Goal: Navigation & Orientation: Find specific page/section

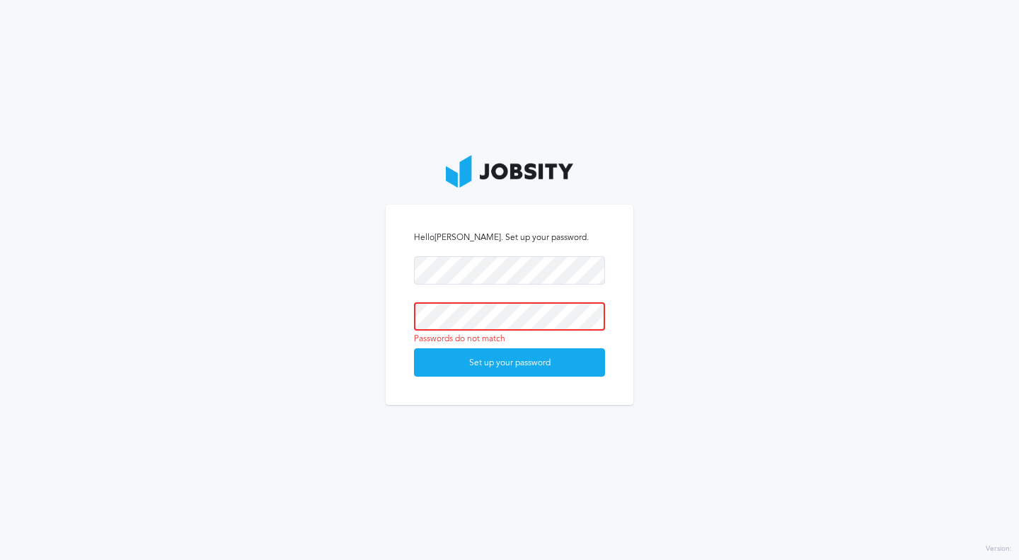
click at [414, 348] on button "Set up your password" at bounding box center [509, 362] width 191 height 28
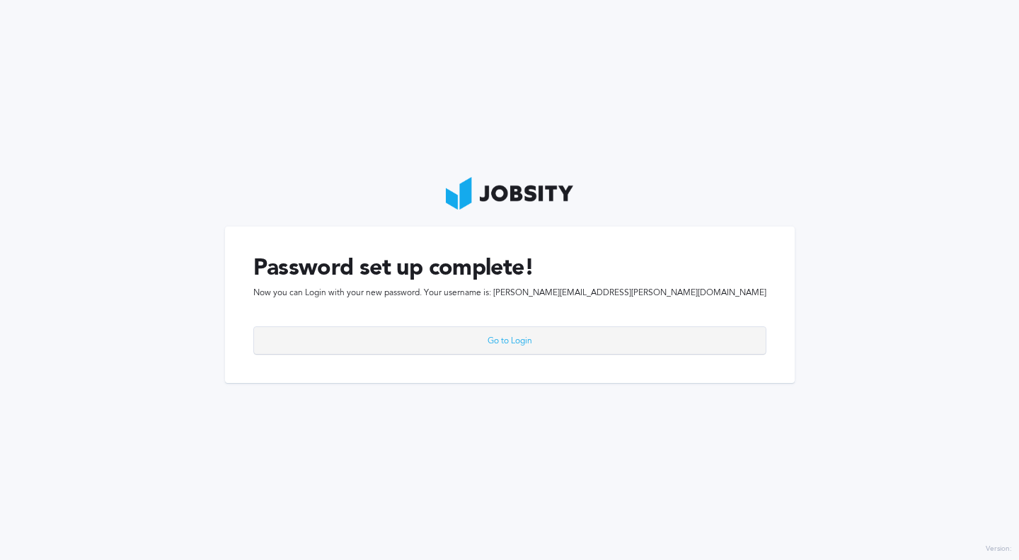
click at [531, 334] on div "Go to Login" at bounding box center [510, 341] width 512 height 28
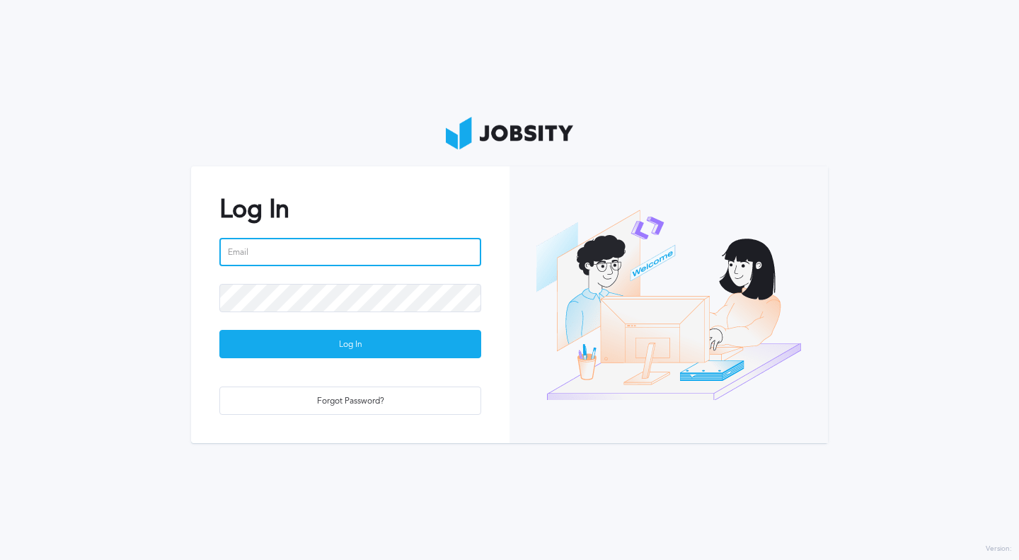
click at [321, 253] on input "email" at bounding box center [350, 252] width 262 height 28
type input "[PERSON_NAME][EMAIL_ADDRESS][PERSON_NAME][DOMAIN_NAME]"
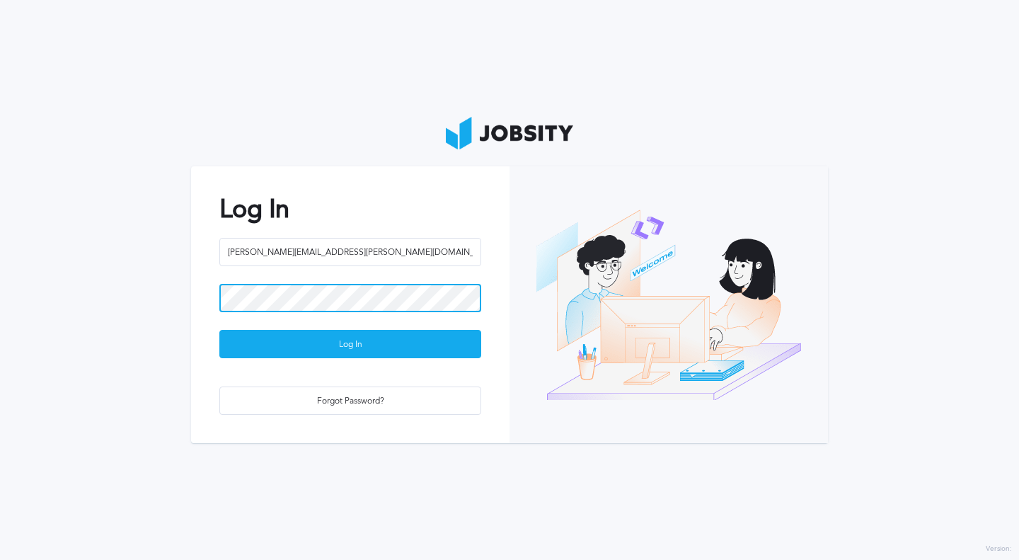
click at [219, 330] on button "Log In" at bounding box center [350, 344] width 262 height 28
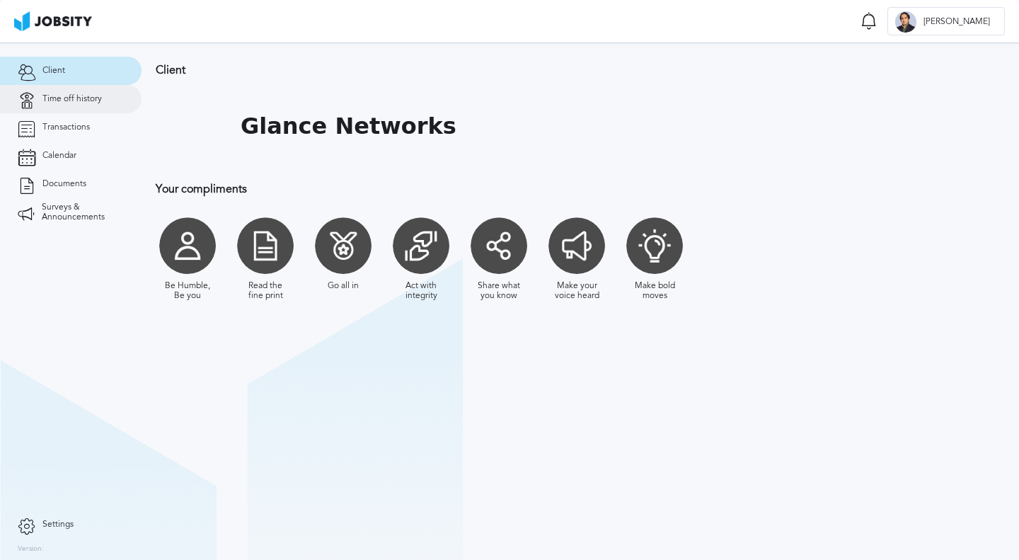
click at [79, 93] on link "Time off history" at bounding box center [71, 99] width 142 height 28
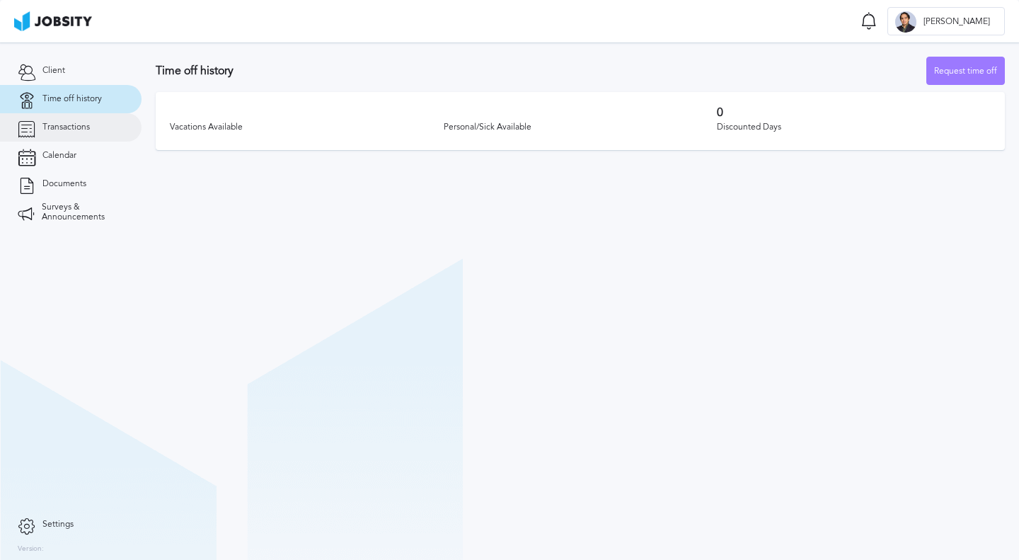
click at [81, 133] on link "Transactions" at bounding box center [71, 127] width 142 height 28
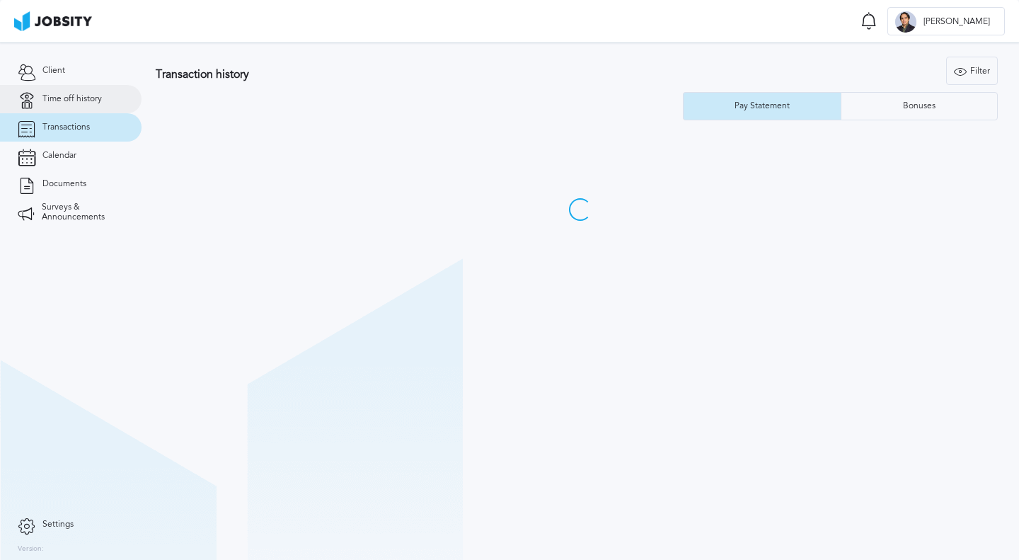
click at [85, 96] on span "Time off history" at bounding box center [71, 99] width 59 height 10
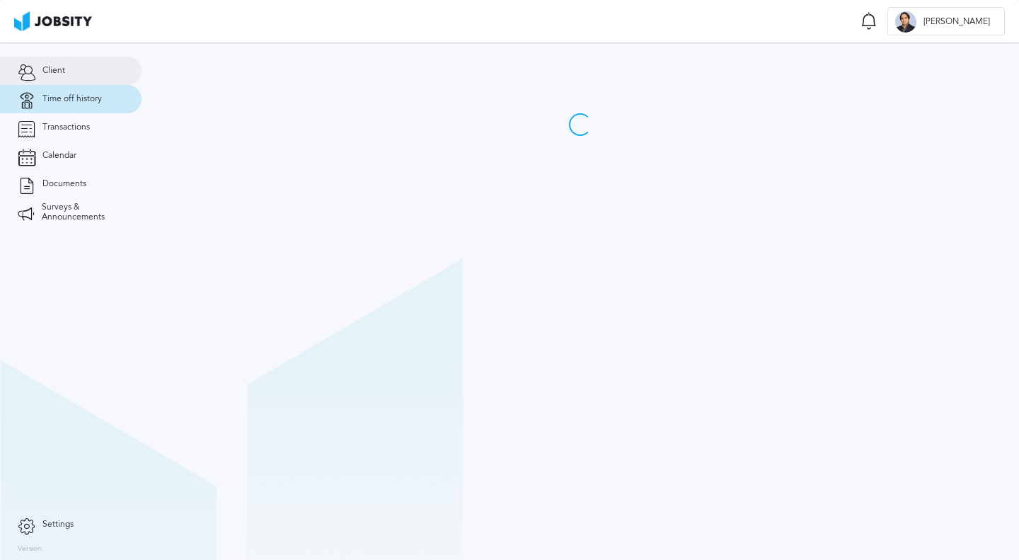
click at [85, 77] on link "Client" at bounding box center [71, 71] width 142 height 28
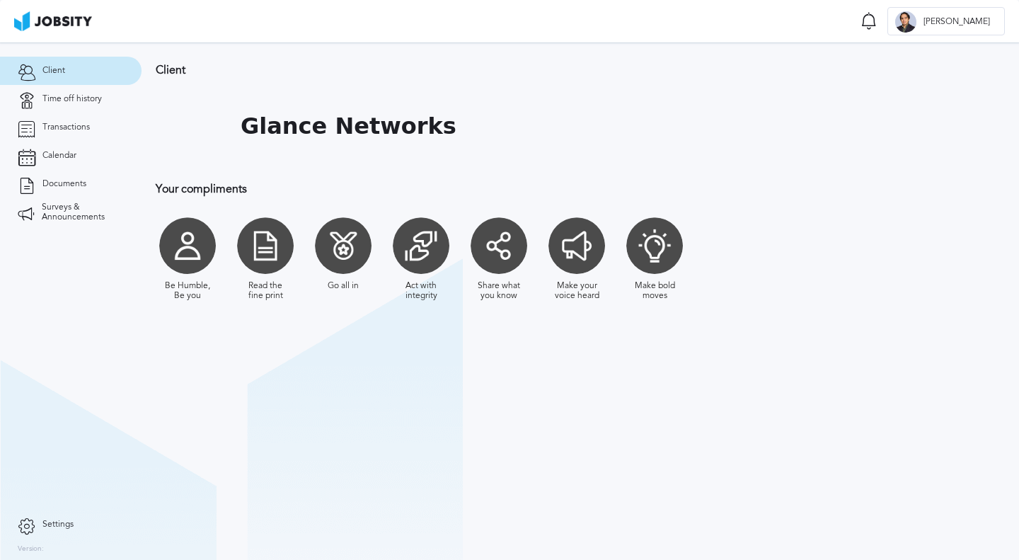
click at [642, 16] on section "Client Notifications Mark all as seen No notifications to show ... J Jose Jose …" at bounding box center [509, 21] width 1019 height 42
click at [335, 190] on h3 "Your compliments" at bounding box center [540, 189] width 768 height 13
click at [105, 98] on link "Time off history" at bounding box center [71, 99] width 142 height 28
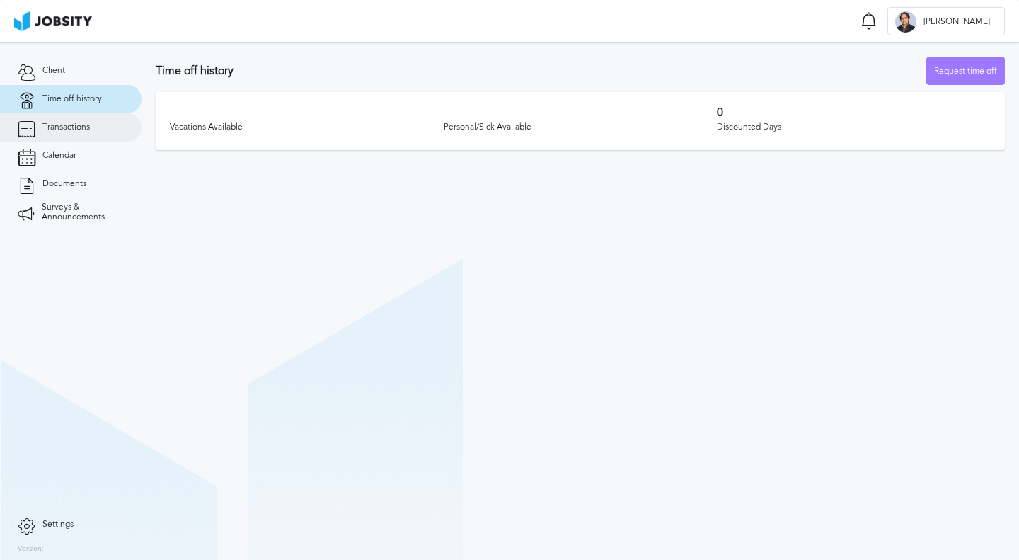
click at [96, 129] on link "Transactions" at bounding box center [71, 127] width 142 height 28
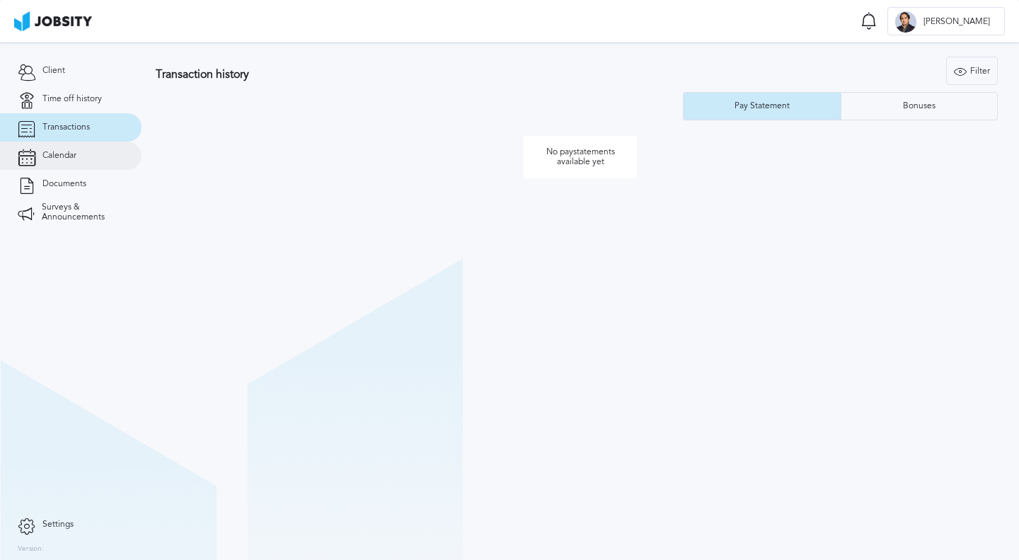
click at [85, 151] on link "Calendar" at bounding box center [71, 156] width 142 height 28
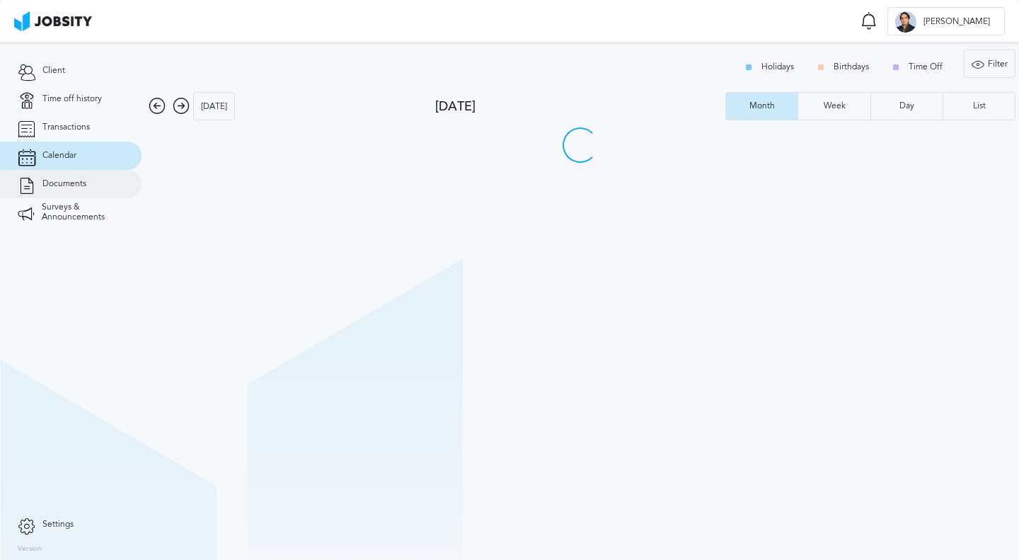
click at [86, 189] on span "Documents" at bounding box center [64, 184] width 44 height 10
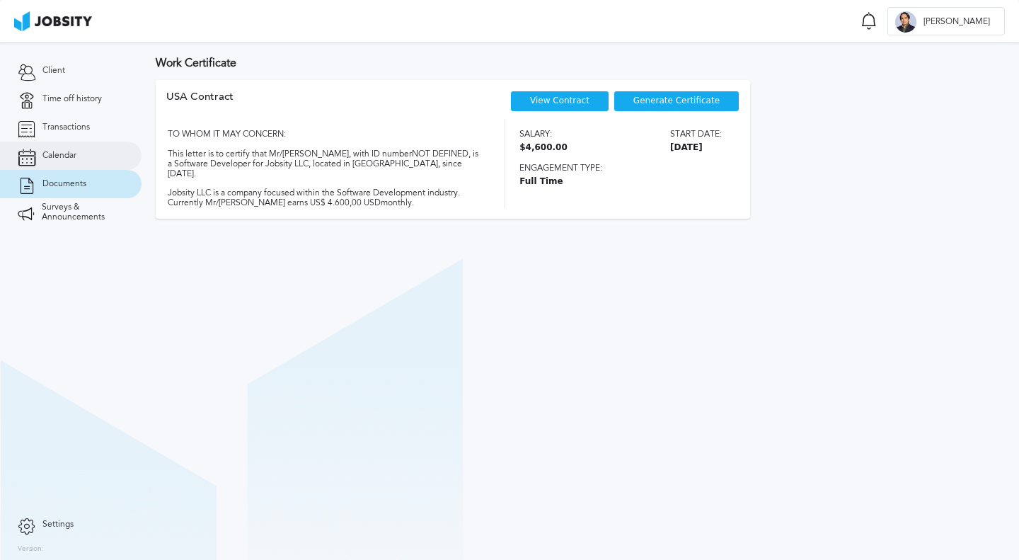
click at [86, 166] on link "Calendar" at bounding box center [71, 156] width 142 height 28
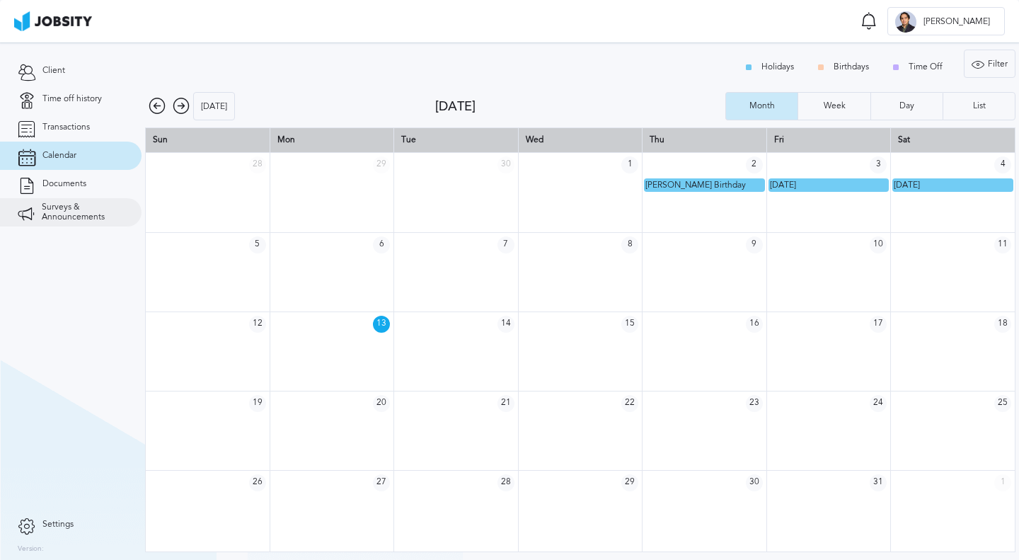
click at [88, 205] on span "Surveys & Announcements" at bounding box center [83, 212] width 82 height 20
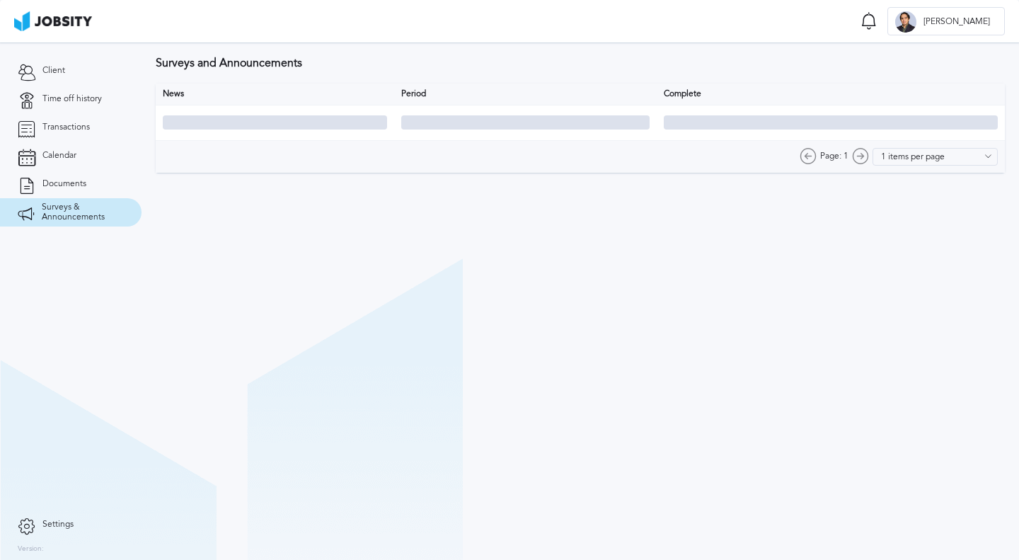
type input "10 items per page"
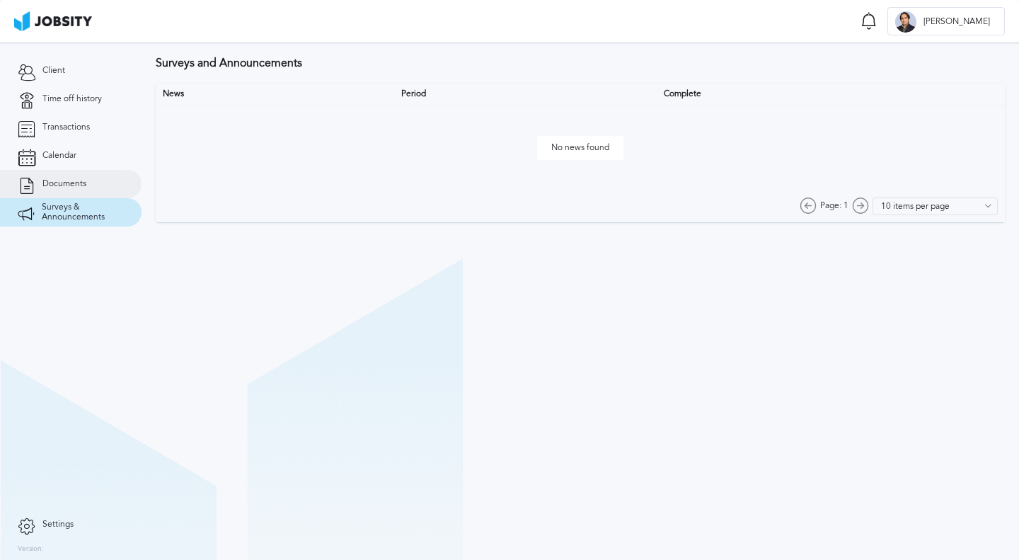
click at [83, 183] on span "Documents" at bounding box center [64, 184] width 44 height 10
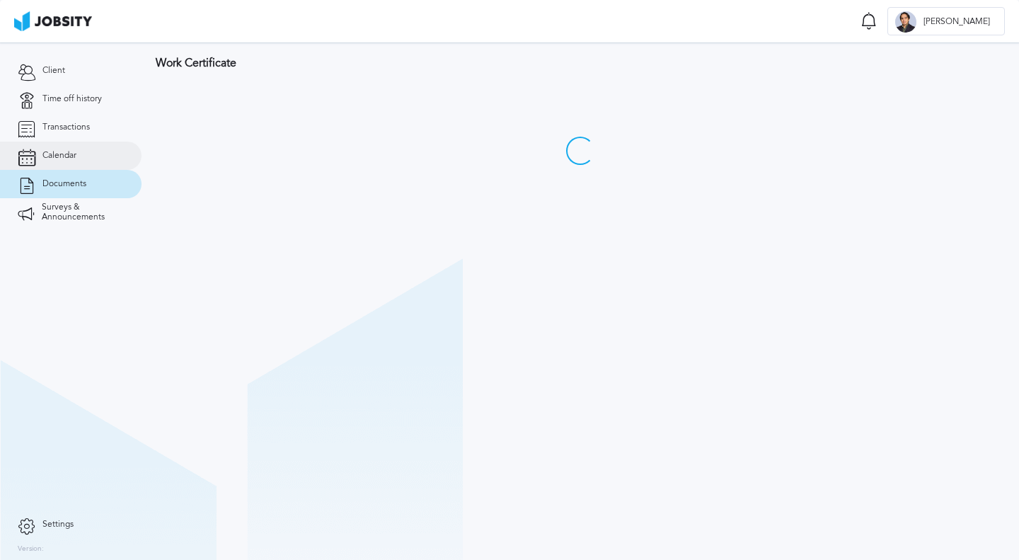
click at [77, 165] on link "Calendar" at bounding box center [71, 156] width 142 height 28
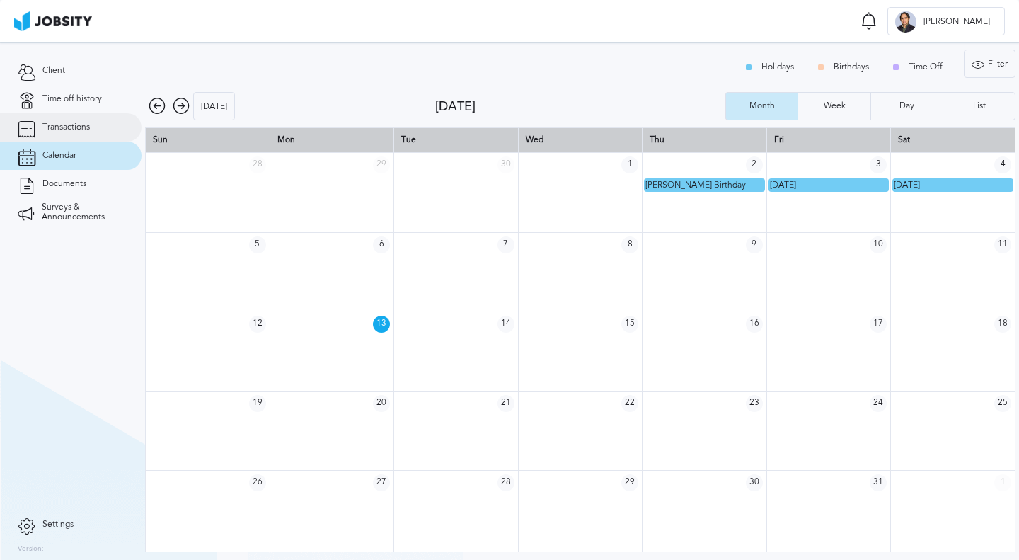
click at [73, 134] on link "Transactions" at bounding box center [71, 127] width 142 height 28
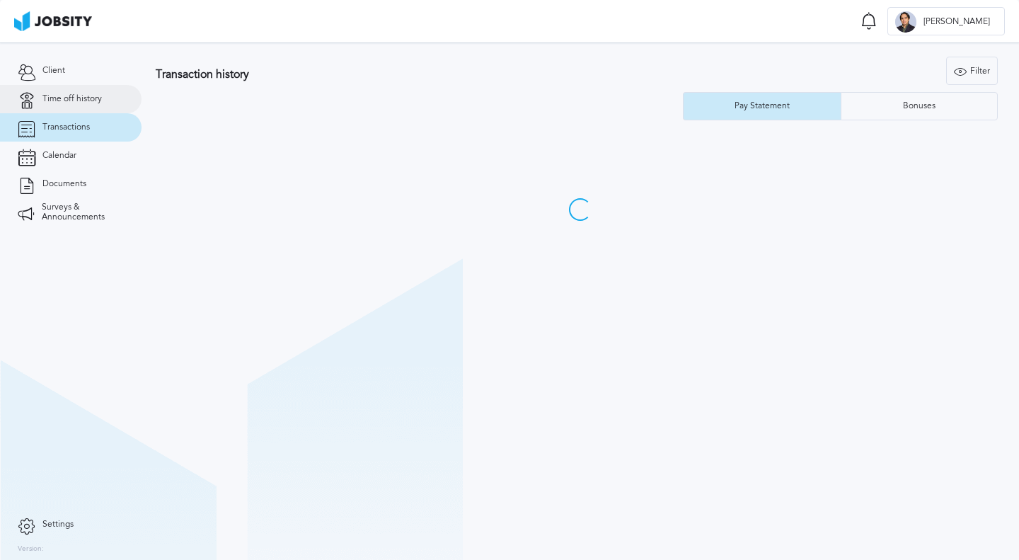
click at [73, 112] on link "Time off history" at bounding box center [71, 99] width 142 height 28
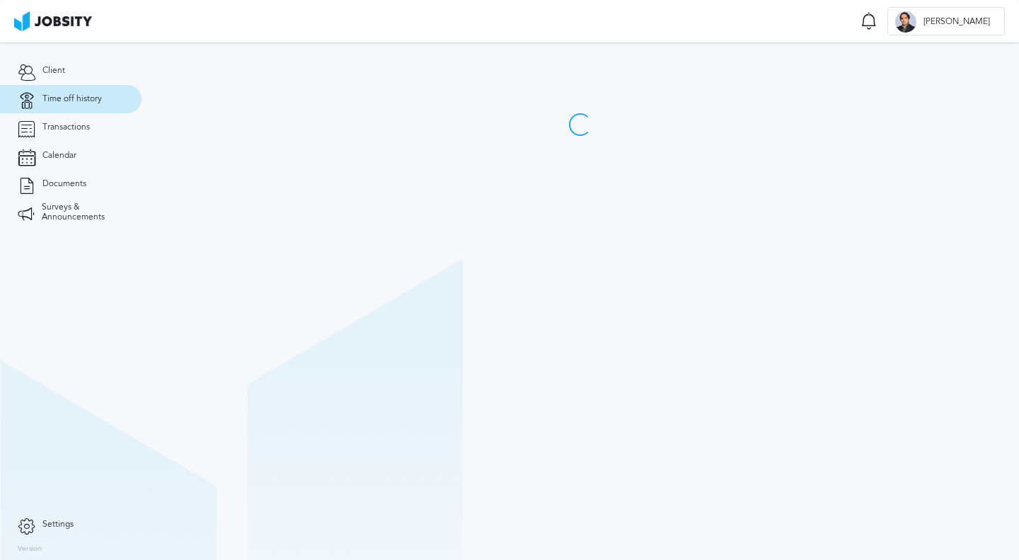
click at [74, 105] on link "Time off history" at bounding box center [71, 99] width 142 height 28
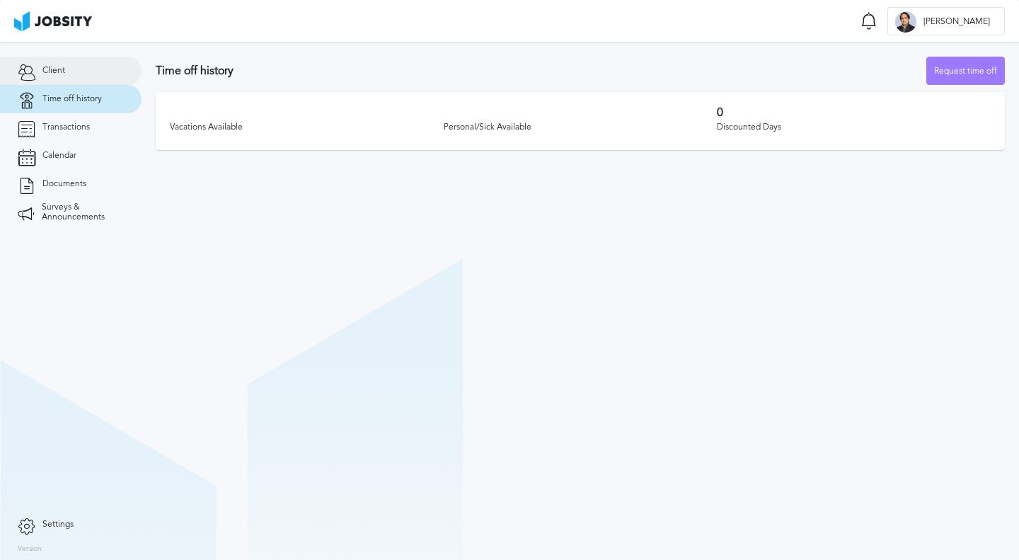
click at [67, 73] on link "Client" at bounding box center [71, 71] width 142 height 28
